Goal: Navigation & Orientation: Understand site structure

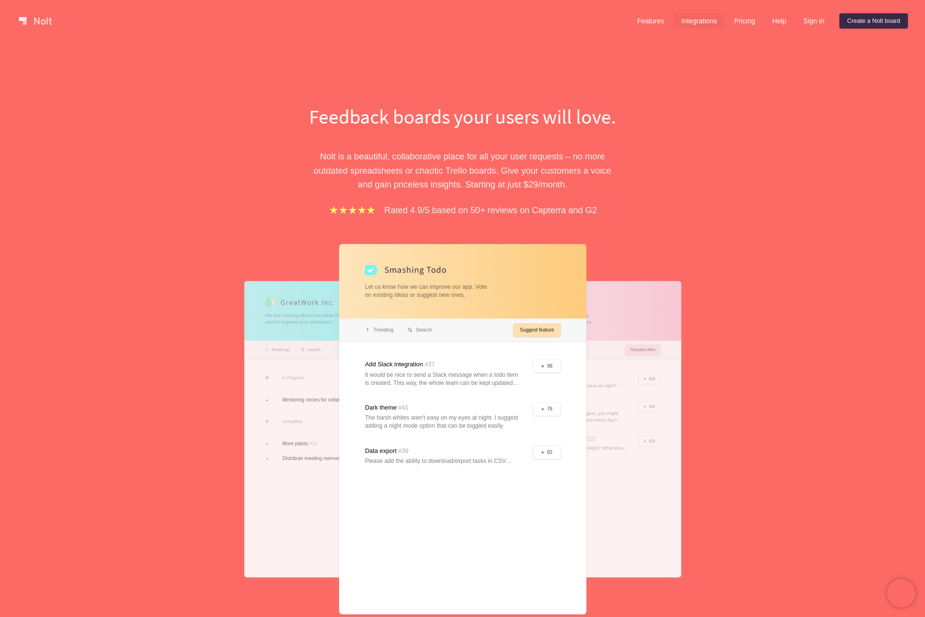
click at [700, 19] on link "Integrations" at bounding box center [698, 20] width 51 height 15
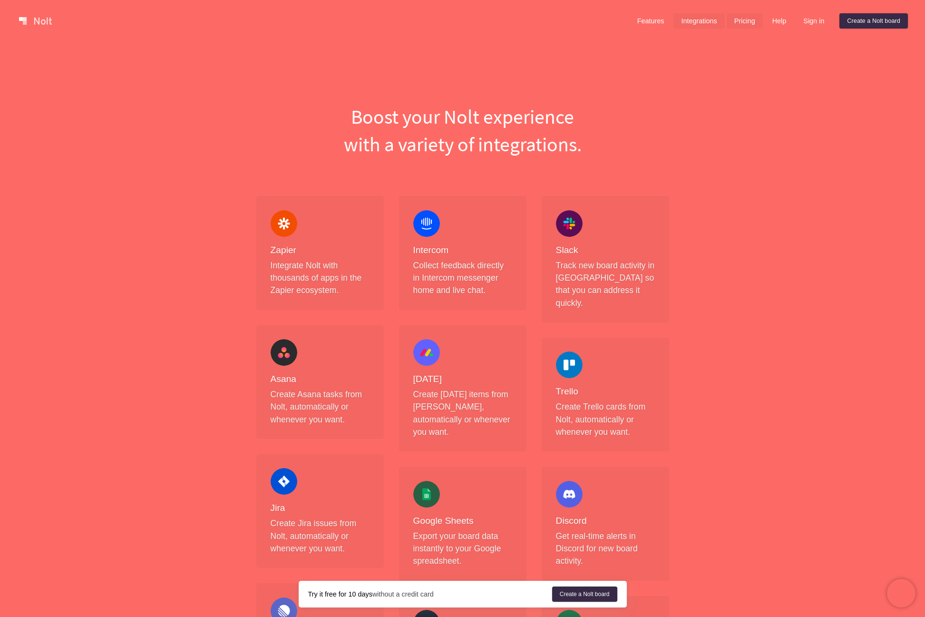
click at [747, 23] on link "Pricing" at bounding box center [744, 20] width 36 height 15
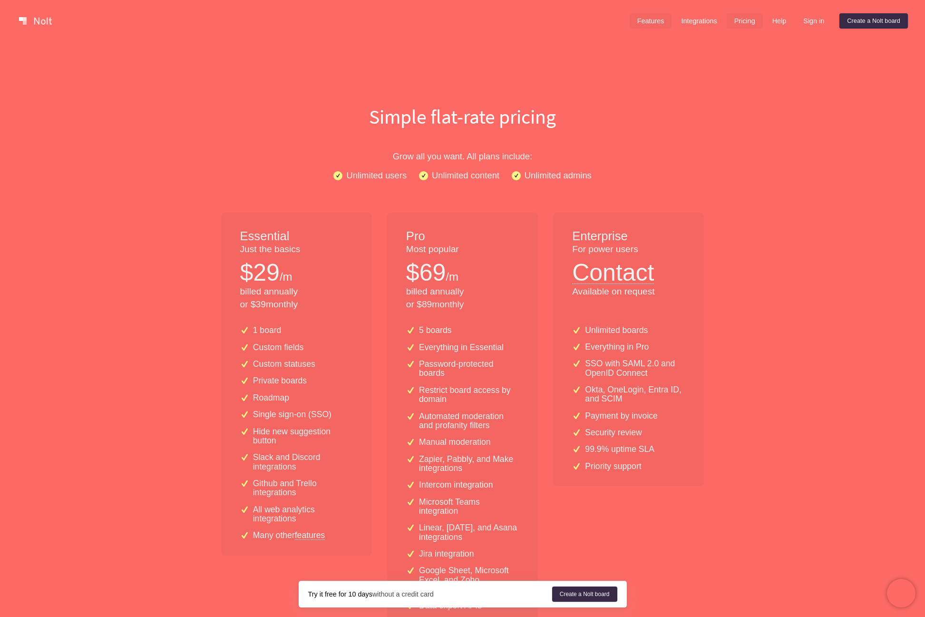
click at [652, 20] on link "Features" at bounding box center [650, 20] width 42 height 15
